Goal: Task Accomplishment & Management: Complete application form

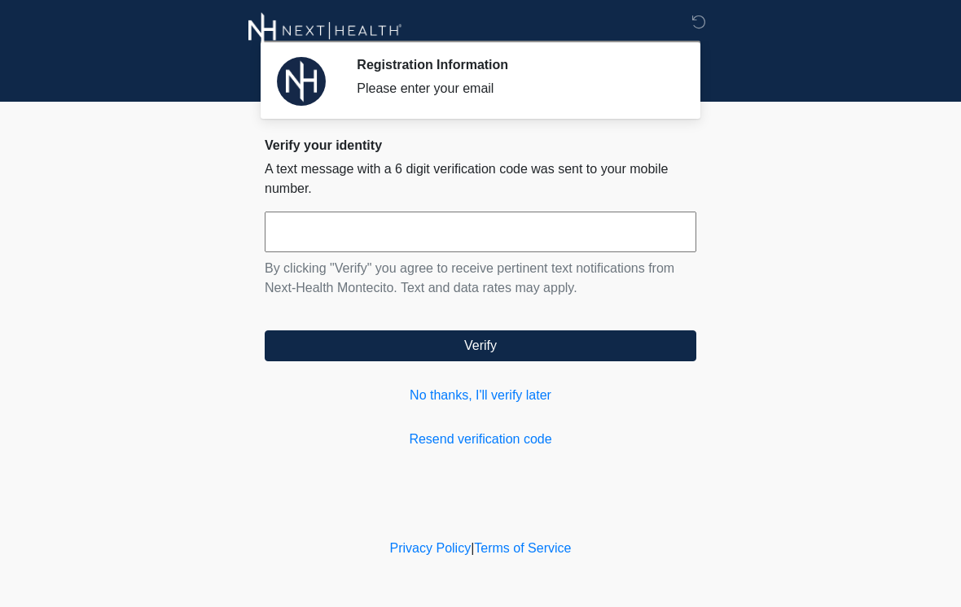
click at [414, 239] on input "text" at bounding box center [480, 232] width 431 height 41
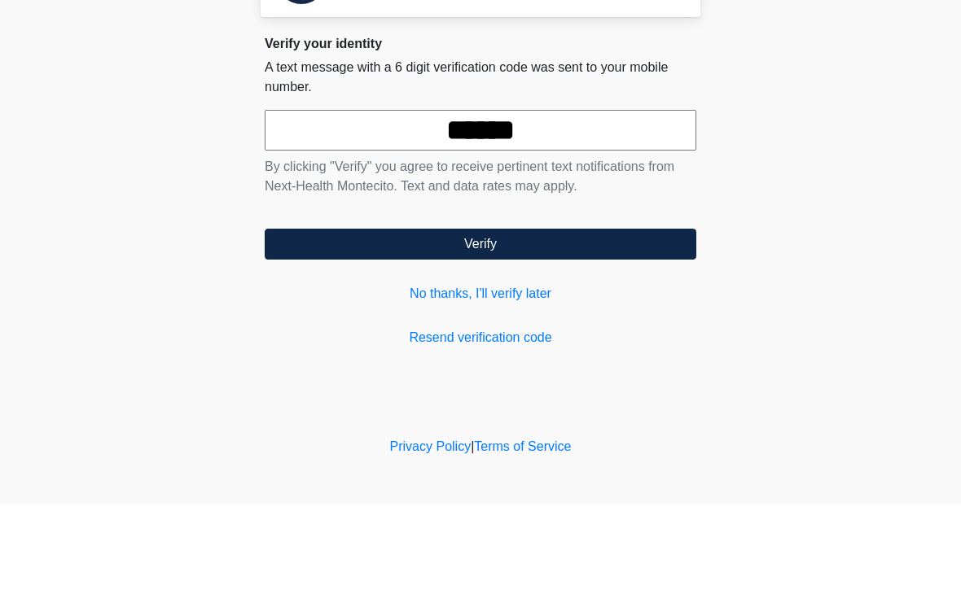
type input "******"
click at [543, 331] on button "Verify" at bounding box center [480, 346] width 431 height 31
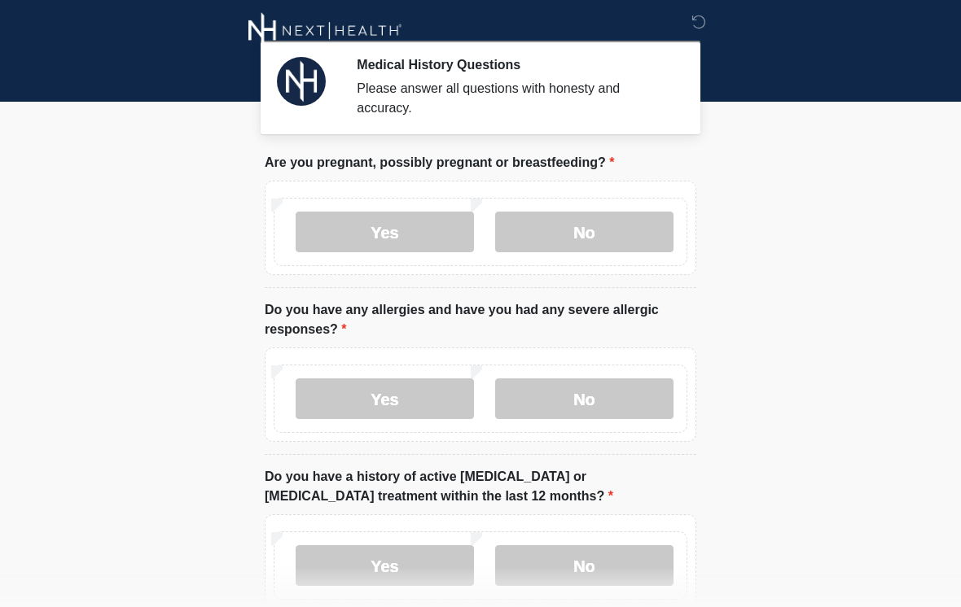
click at [562, 243] on label "No" at bounding box center [584, 232] width 178 height 41
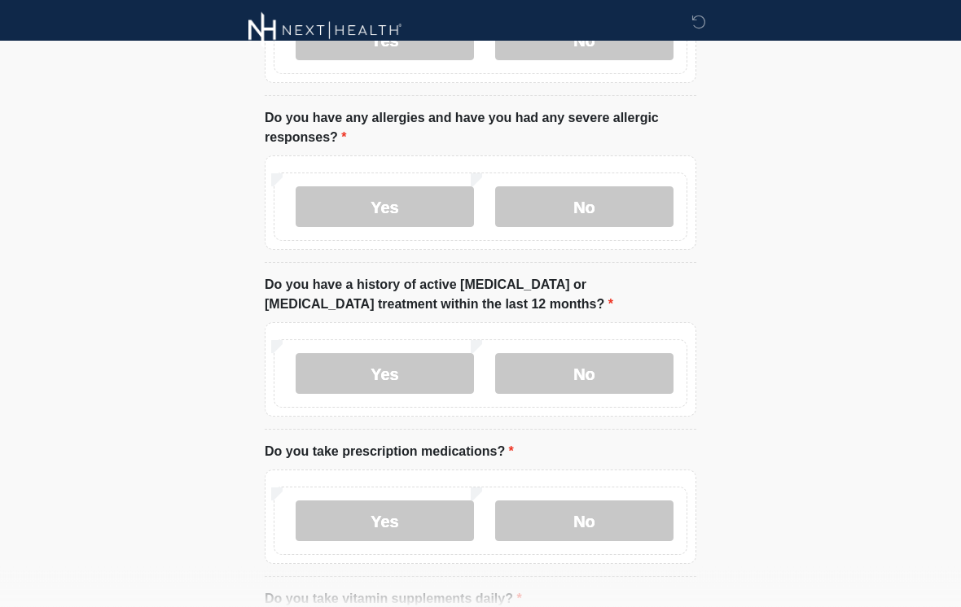
scroll to position [191, 0]
click at [607, 212] on label "No" at bounding box center [584, 207] width 178 height 41
click at [609, 368] on label "No" at bounding box center [584, 374] width 178 height 41
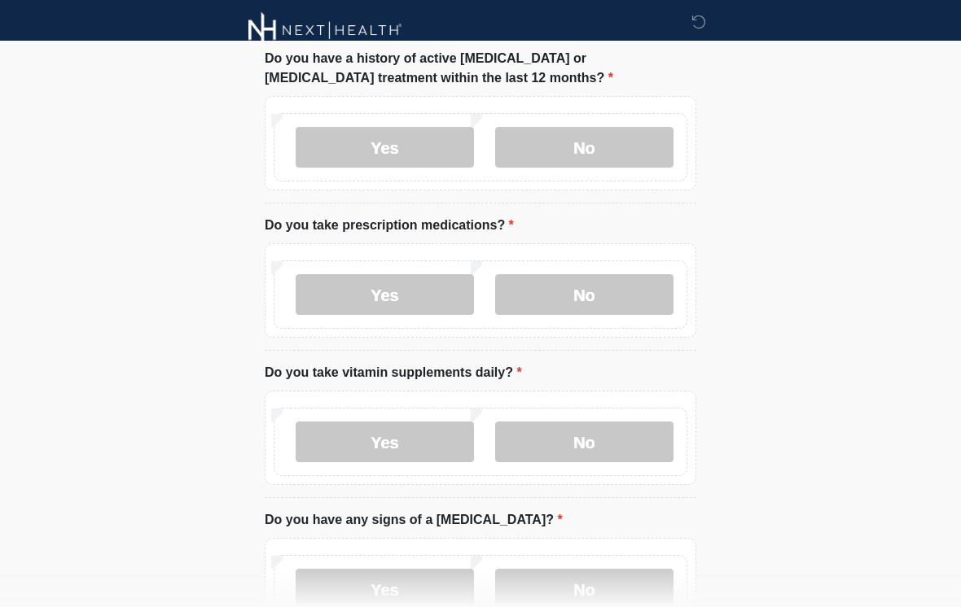
click at [585, 297] on label "No" at bounding box center [584, 295] width 178 height 41
click at [422, 429] on label "Yes" at bounding box center [385, 442] width 178 height 41
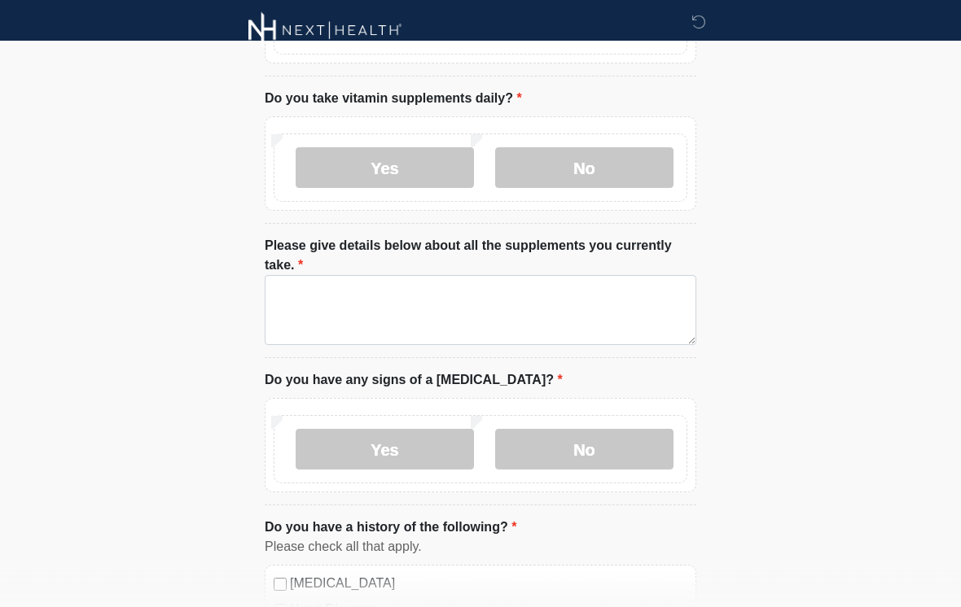
scroll to position [692, 0]
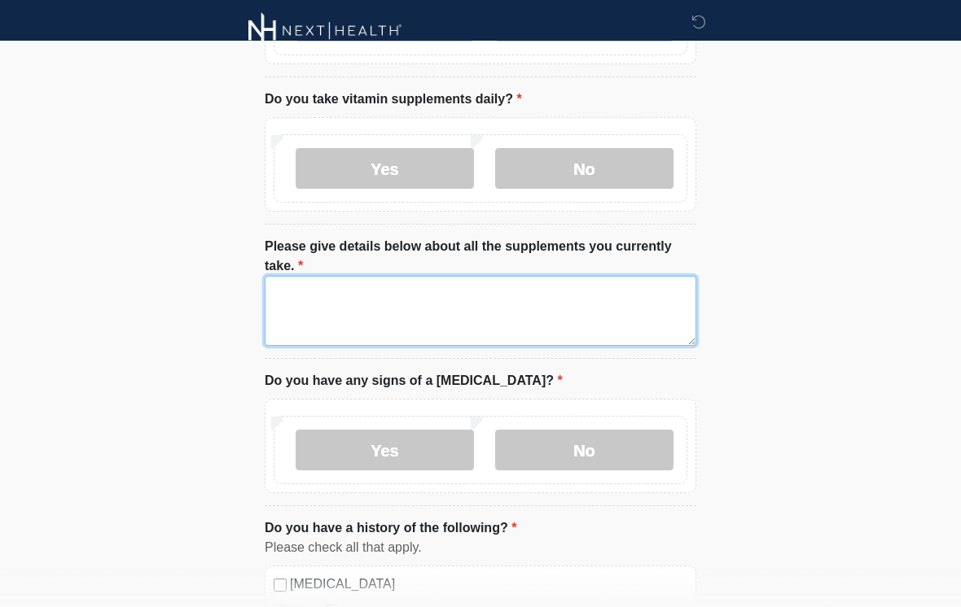
click at [505, 300] on textarea "Please give details below about all the supplements you currently take." at bounding box center [480, 311] width 431 height 70
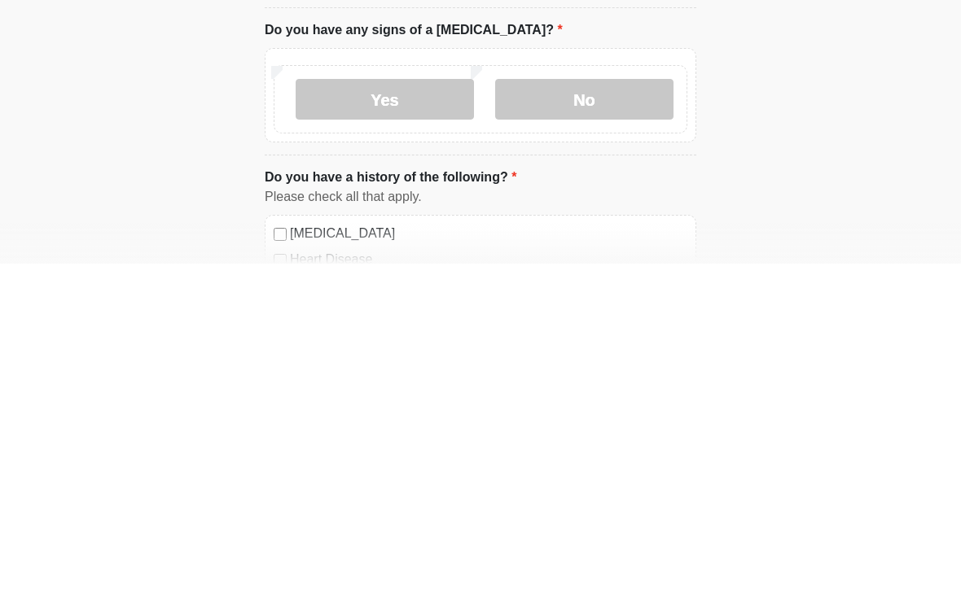
scroll to position [703, 0]
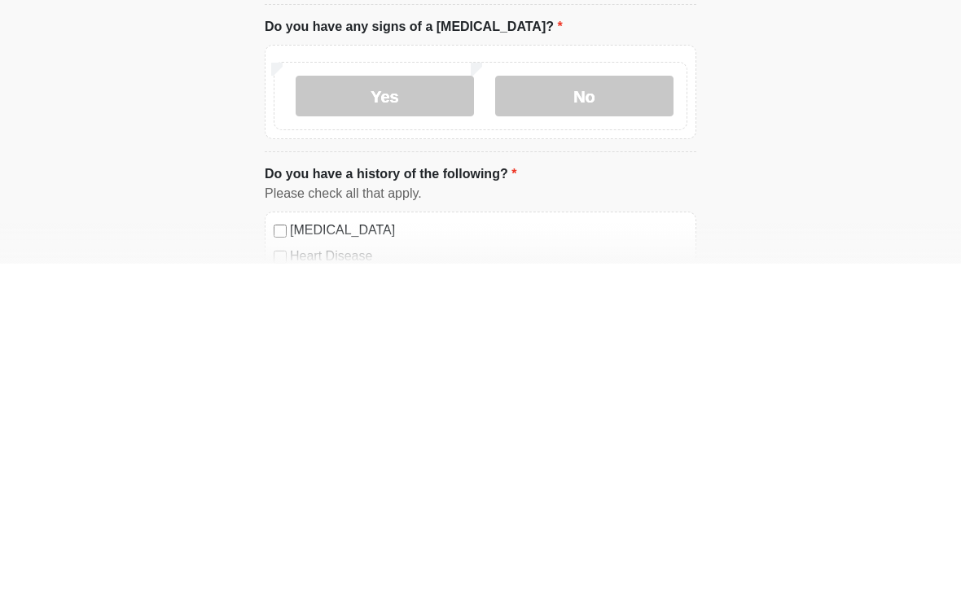
type textarea "**********"
click at [581, 419] on label "No" at bounding box center [584, 439] width 178 height 41
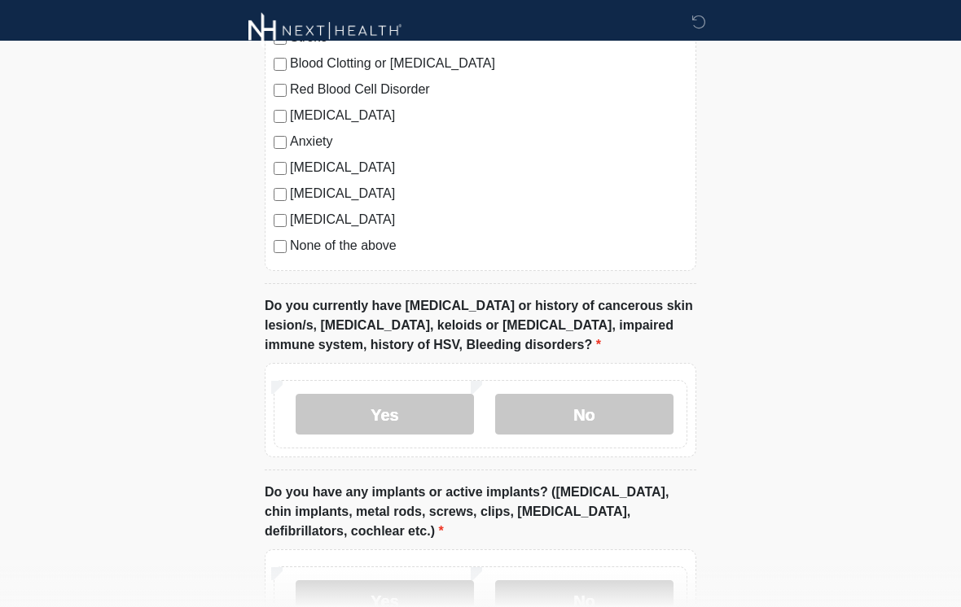
scroll to position [1380, 0]
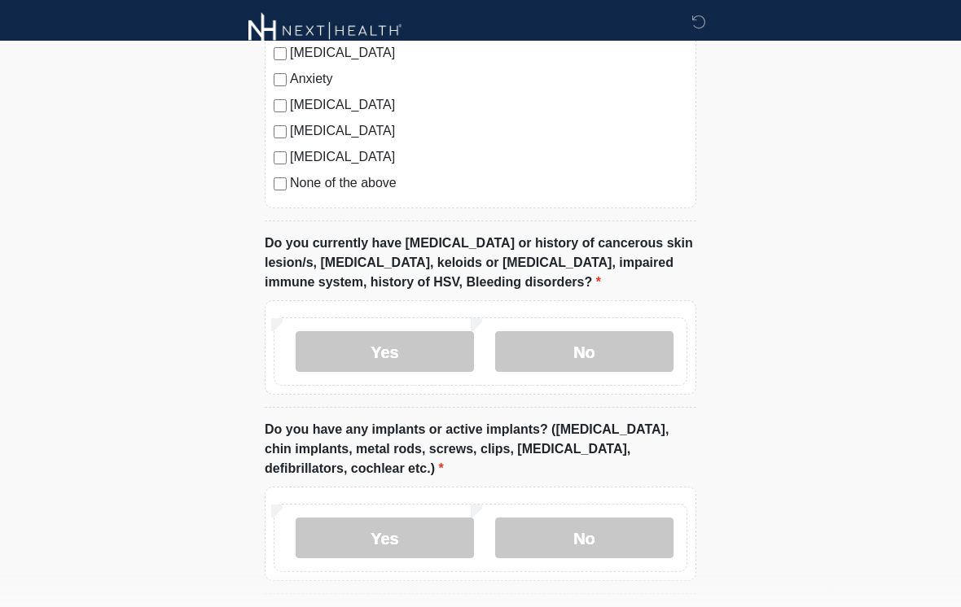
click at [573, 354] on label "No" at bounding box center [584, 351] width 178 height 41
click at [563, 538] on label "No" at bounding box center [584, 538] width 178 height 41
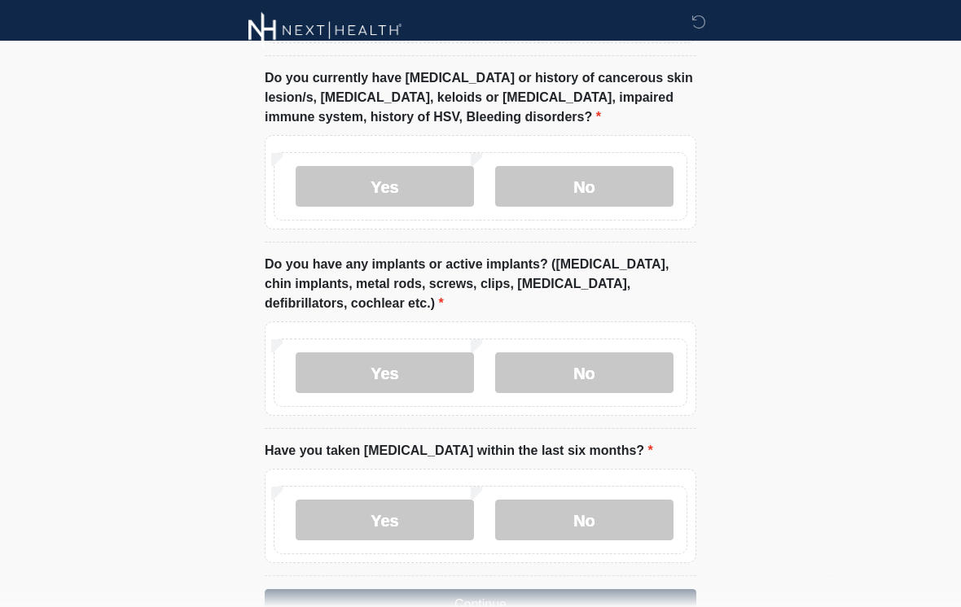
scroll to position [1617, 0]
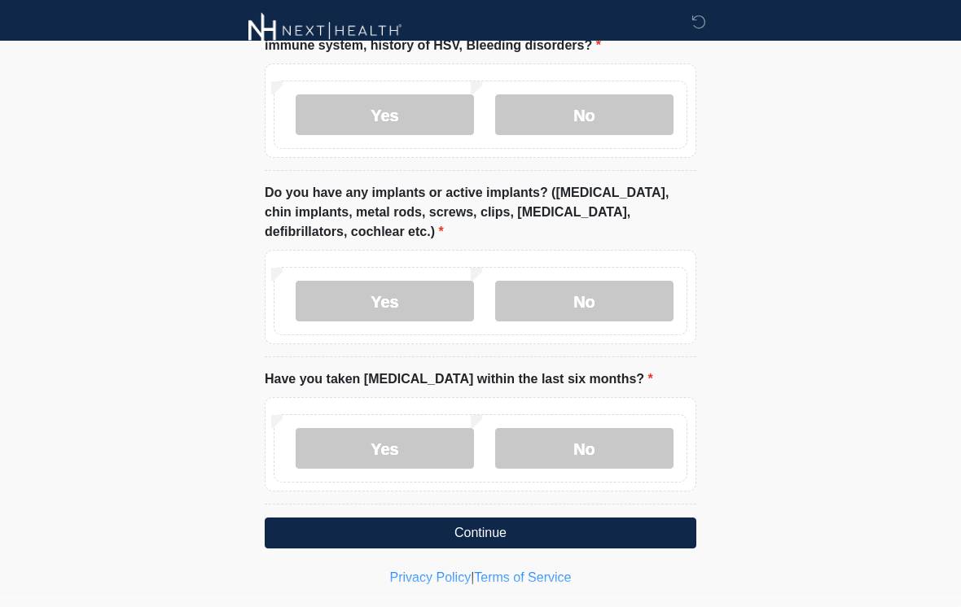
click at [554, 448] on label "No" at bounding box center [584, 448] width 178 height 41
click at [567, 532] on button "Continue" at bounding box center [480, 533] width 431 height 31
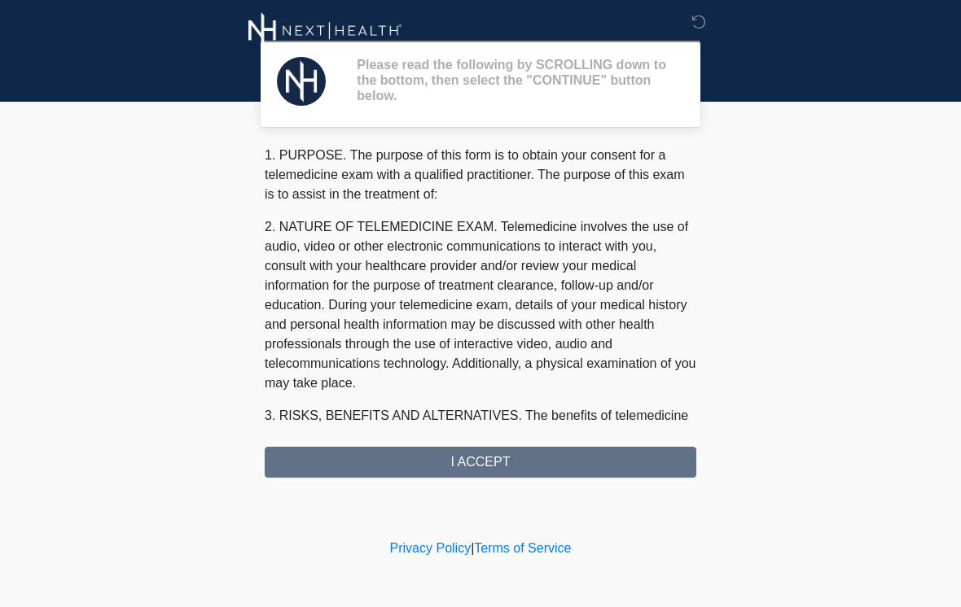
scroll to position [0, 0]
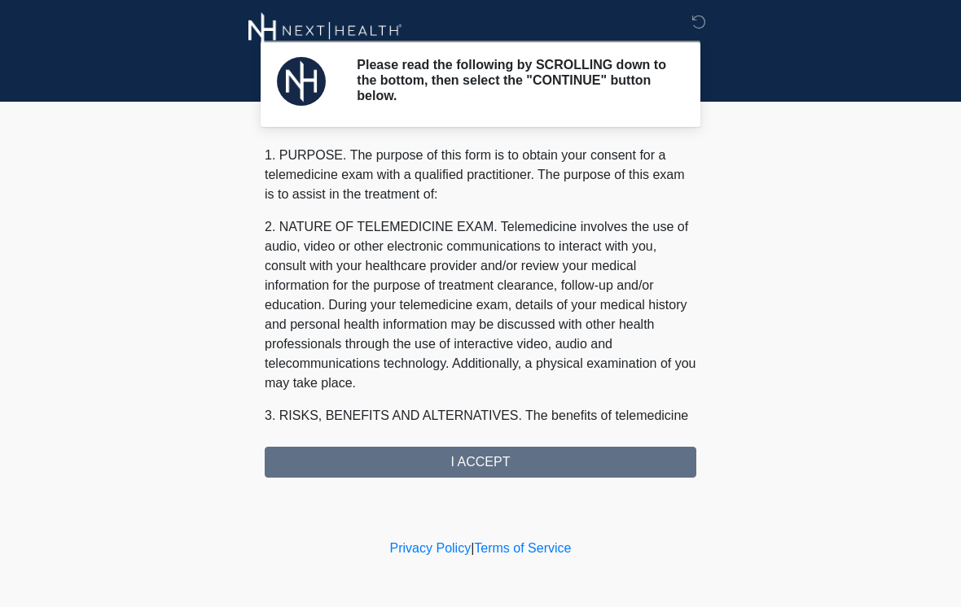
click at [547, 456] on div "1. PURPOSE. The purpose of this form is to obtain your consent for a telemedici…" at bounding box center [480, 312] width 431 height 332
click at [524, 471] on div "1. PURPOSE. The purpose of this form is to obtain your consent for a telemedici…" at bounding box center [480, 312] width 431 height 332
click at [487, 477] on div "Please read the following by SCROLLING down to the bottom, then select the "CON…" at bounding box center [480, 267] width 488 height 503
click at [486, 477] on div "Please read the following by SCROLLING down to the bottom, then select the "CON…" at bounding box center [480, 267] width 488 height 503
click at [497, 479] on div "Please read the following by SCROLLING down to the bottom, then select the "CON…" at bounding box center [480, 267] width 488 height 503
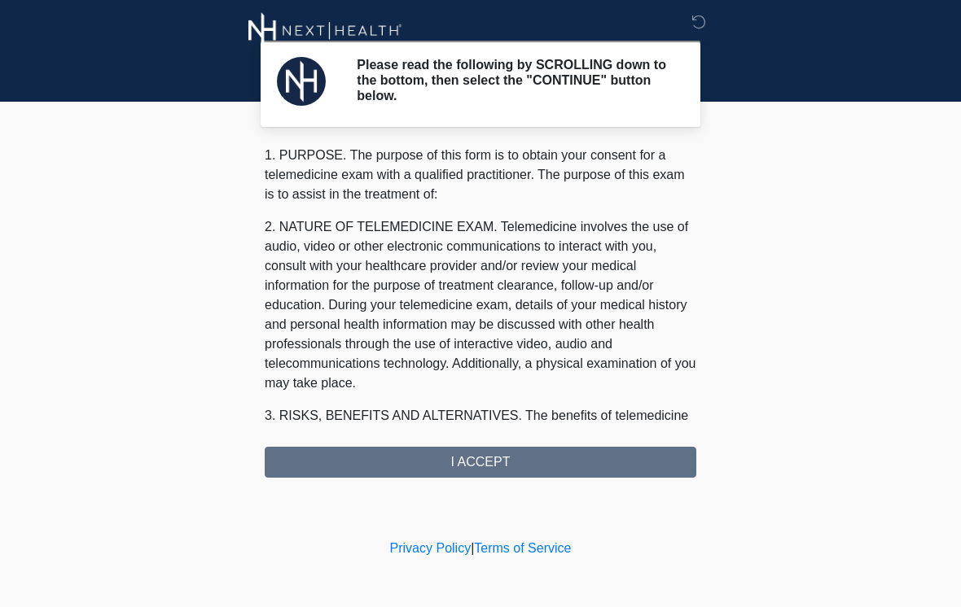
click at [445, 471] on div "1. PURPOSE. The purpose of this form is to obtain your consent for a telemedici…" at bounding box center [480, 312] width 431 height 332
click at [453, 476] on div "1. PURPOSE. The purpose of this form is to obtain your consent for a telemedici…" at bounding box center [480, 312] width 431 height 332
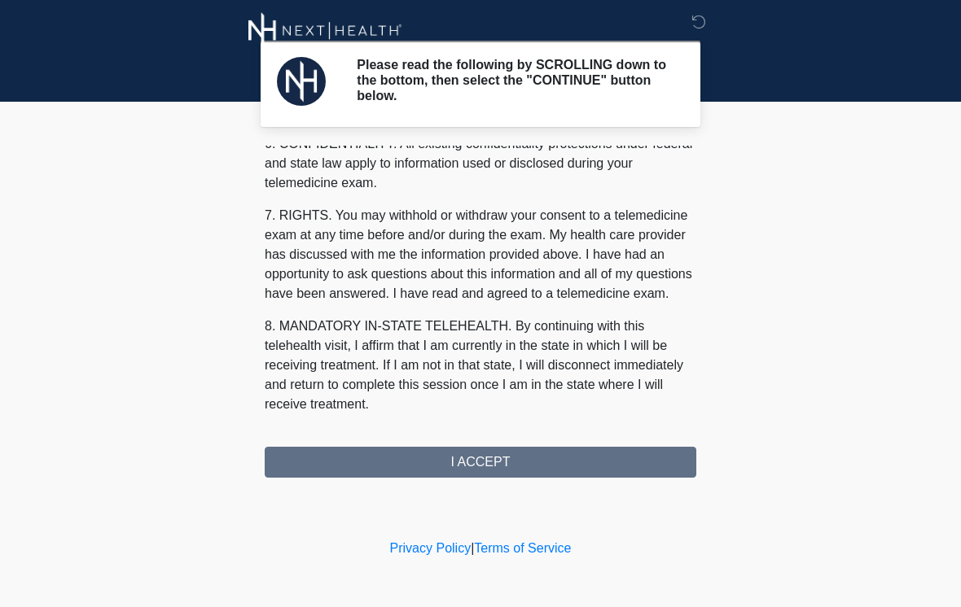
scroll to position [663, 0]
click at [528, 470] on button "I ACCEPT" at bounding box center [480, 462] width 431 height 31
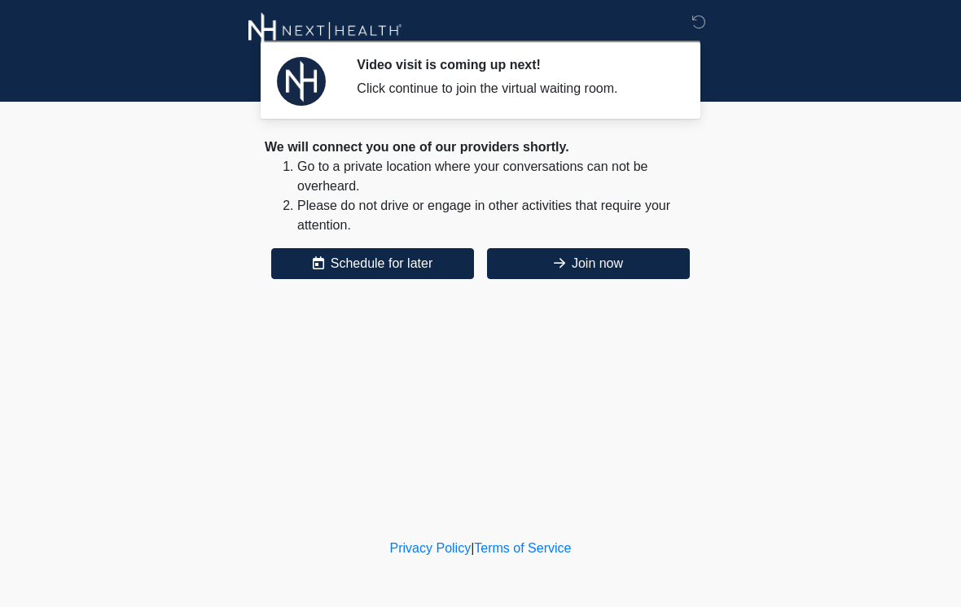
click at [563, 290] on div "Video visit is coming up next! Click continue to join the virtual waiting room.…" at bounding box center [480, 267] width 488 height 503
click at [573, 265] on button "Join now" at bounding box center [588, 263] width 203 height 31
